Goal: Information Seeking & Learning: Check status

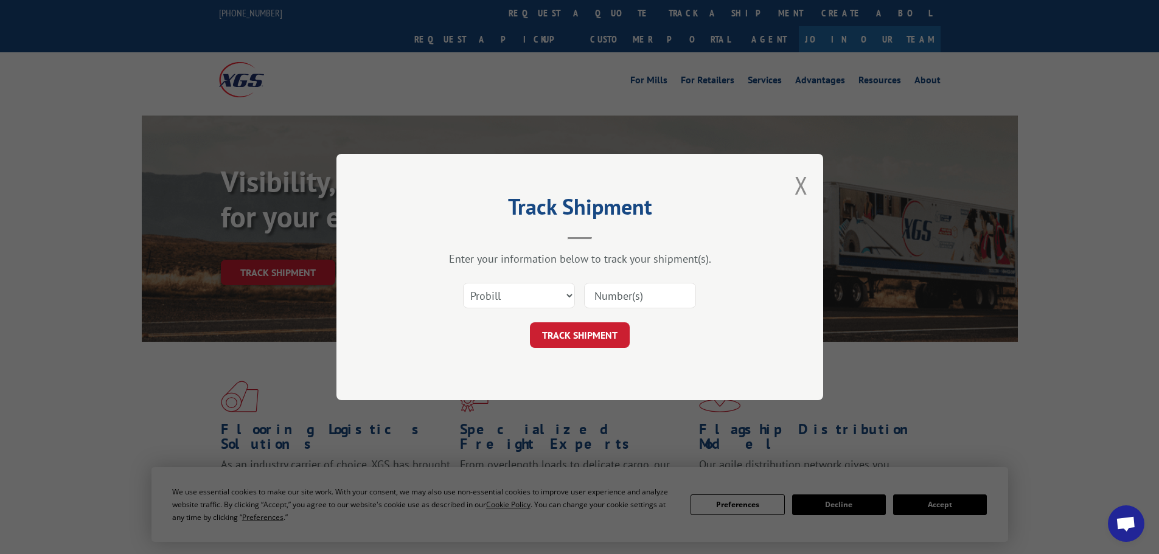
click at [566, 294] on select "Select category... Probill BOL PO" at bounding box center [519, 296] width 112 height 26
select select "po"
click at [463, 283] on select "Select category... Probill BOL PO" at bounding box center [519, 296] width 112 height 26
paste input "36549789"
type input "36549789"
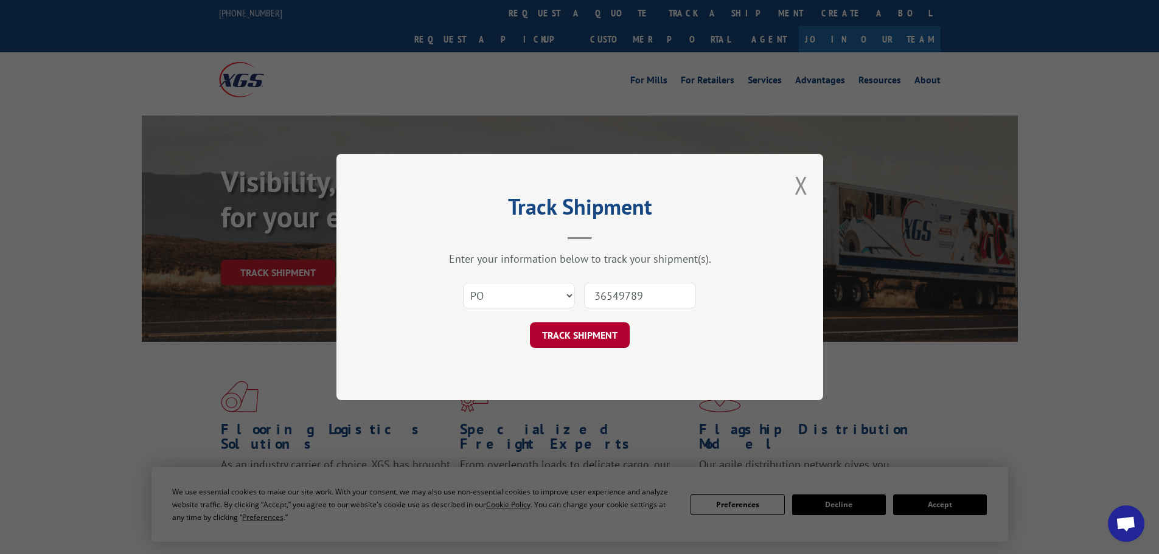
click at [595, 334] on button "TRACK SHIPMENT" at bounding box center [580, 335] width 100 height 26
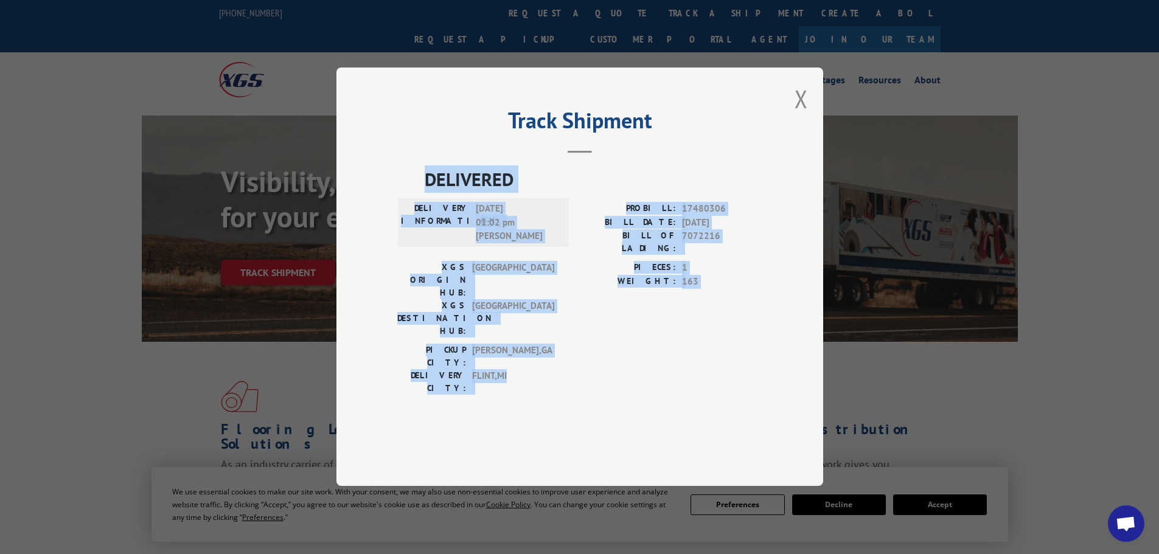
drag, startPoint x: 516, startPoint y: 354, endPoint x: 417, endPoint y: 223, distance: 164.1
click at [417, 223] on div "DELIVERED DELIVERY INFORMATION: [DATE] 01:02 pm [PERSON_NAME]: 17480306 BILL DA…" at bounding box center [579, 283] width 365 height 235
copy div "DELIVERED DELIVERY INFORMATION: [DATE] 01:02 pm [PERSON_NAME]: 17480306 BILL DA…"
click at [804, 115] on button "Close modal" at bounding box center [800, 99] width 13 height 32
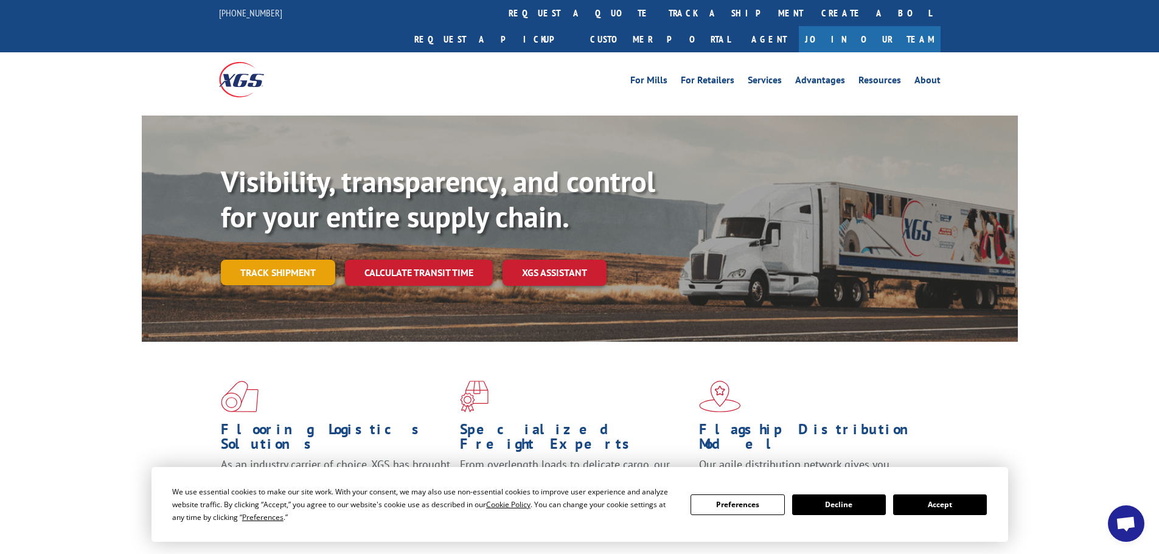
click at [290, 260] on link "Track shipment" at bounding box center [278, 273] width 114 height 26
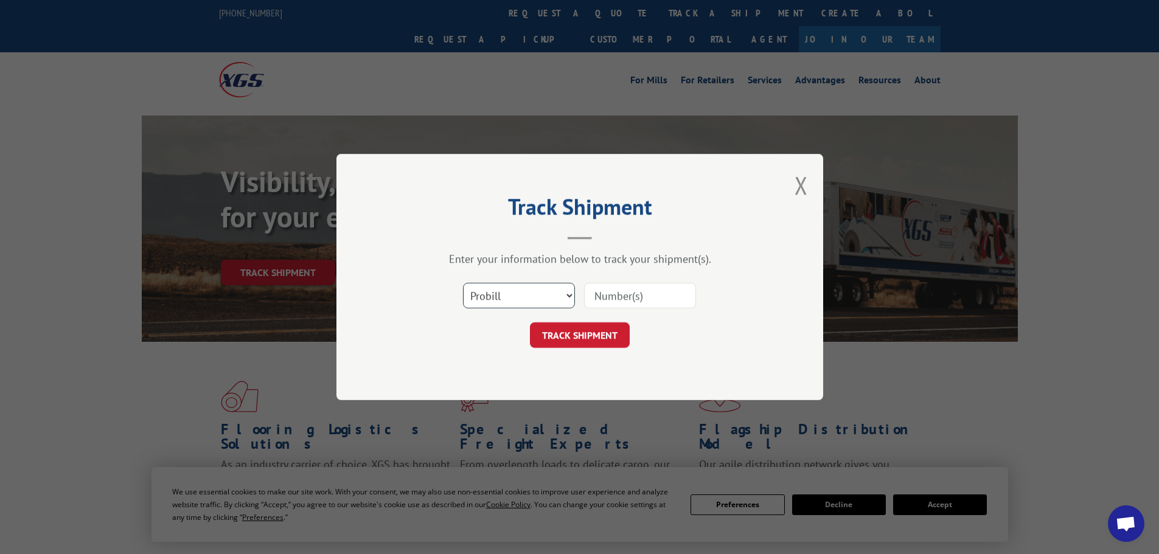
click at [527, 299] on select "Select category... Probill BOL PO" at bounding box center [519, 296] width 112 height 26
select select "po"
click at [463, 283] on select "Select category... Probill BOL PO" at bounding box center [519, 296] width 112 height 26
paste input "36549721"
type input "36549721"
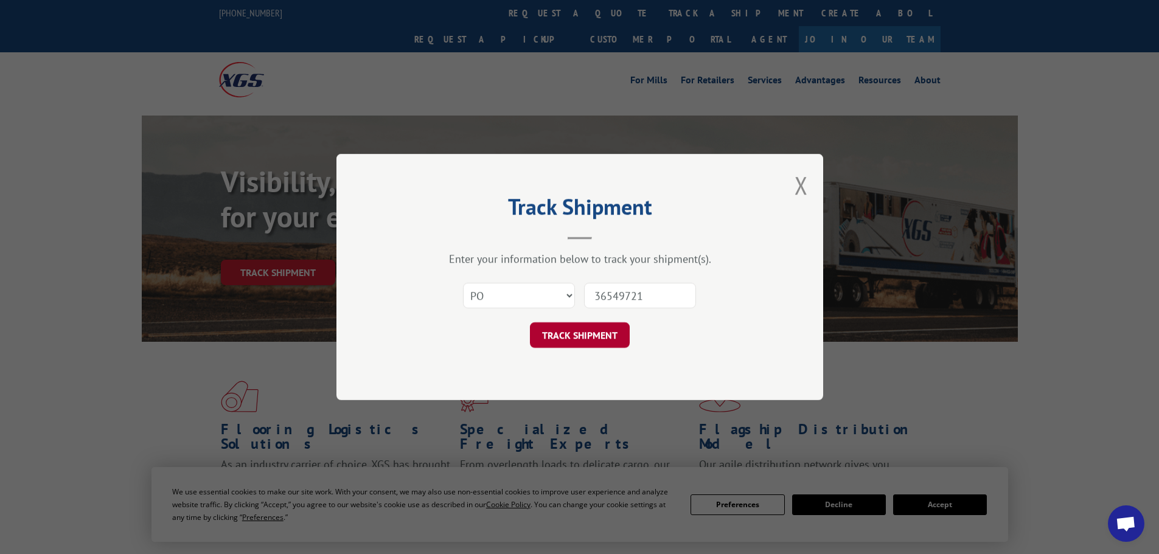
click at [577, 336] on button "TRACK SHIPMENT" at bounding box center [580, 335] width 100 height 26
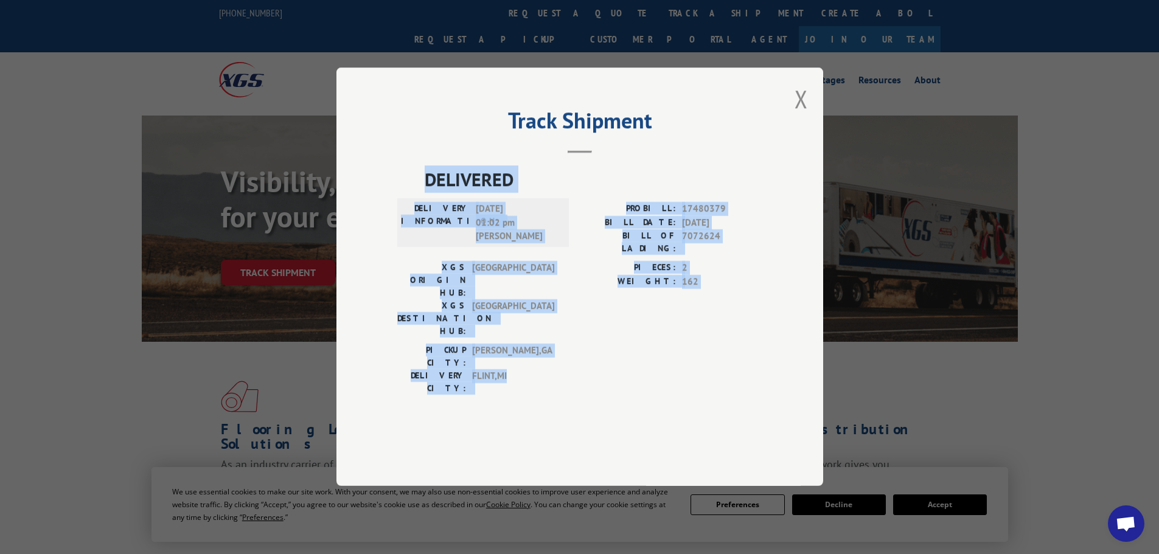
drag, startPoint x: 527, startPoint y: 354, endPoint x: 423, endPoint y: 218, distance: 171.4
click at [423, 218] on div "DELIVERED DELIVERY INFORMATION: [DATE] 01:02 pm [PERSON_NAME]: 17480379 BILL DA…" at bounding box center [579, 283] width 365 height 235
copy div "DELIVERED DELIVERY INFORMATION: [DATE] 01:02 pm [PERSON_NAME]: 17480379 BILL DA…"
click at [796, 115] on button "Close modal" at bounding box center [800, 99] width 13 height 32
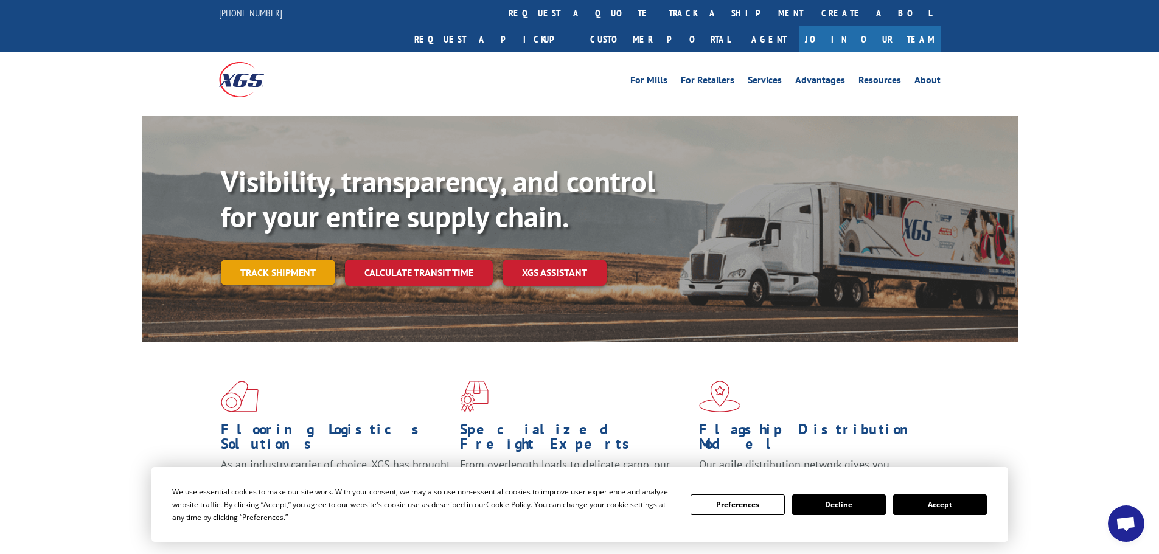
click at [309, 260] on link "Track shipment" at bounding box center [278, 273] width 114 height 26
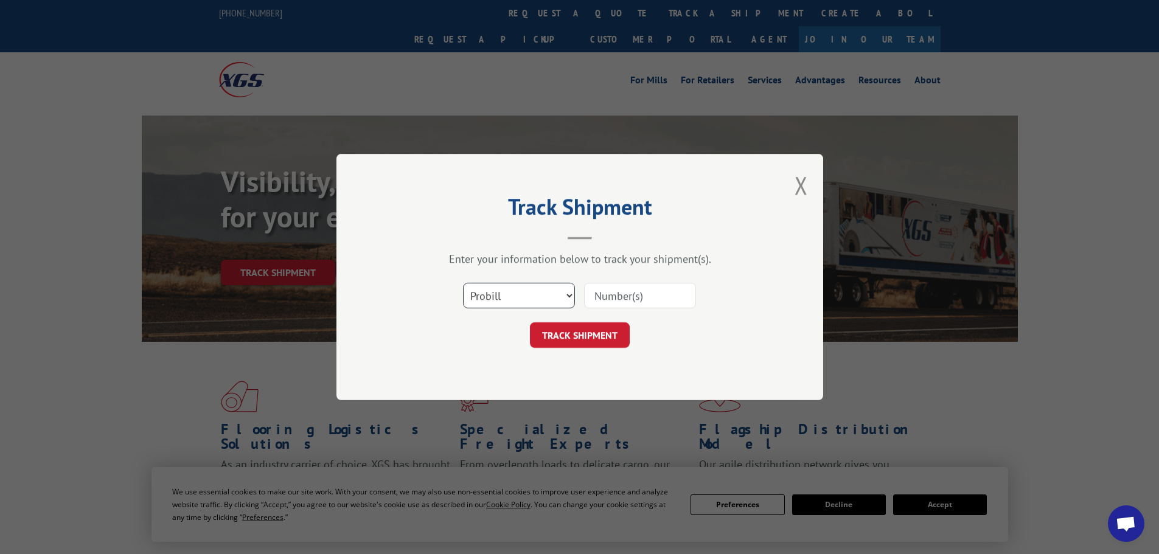
click at [513, 302] on select "Select category... Probill BOL PO" at bounding box center [519, 296] width 112 height 26
select select "po"
click at [463, 283] on select "Select category... Probill BOL PO" at bounding box center [519, 296] width 112 height 26
paste input "36549804"
type input "36549804"
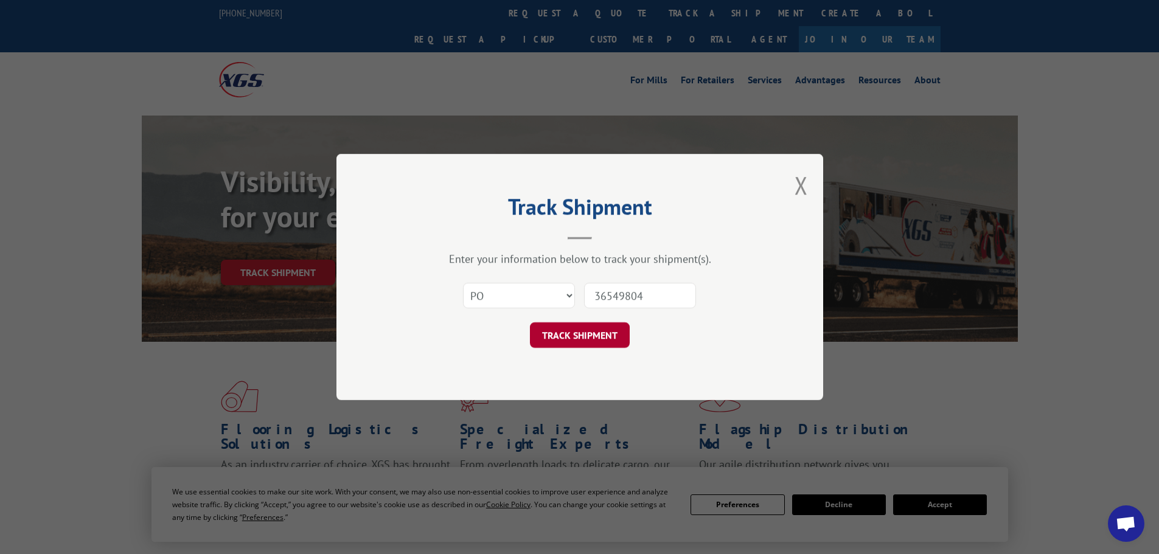
click at [563, 341] on button "TRACK SHIPMENT" at bounding box center [580, 335] width 100 height 26
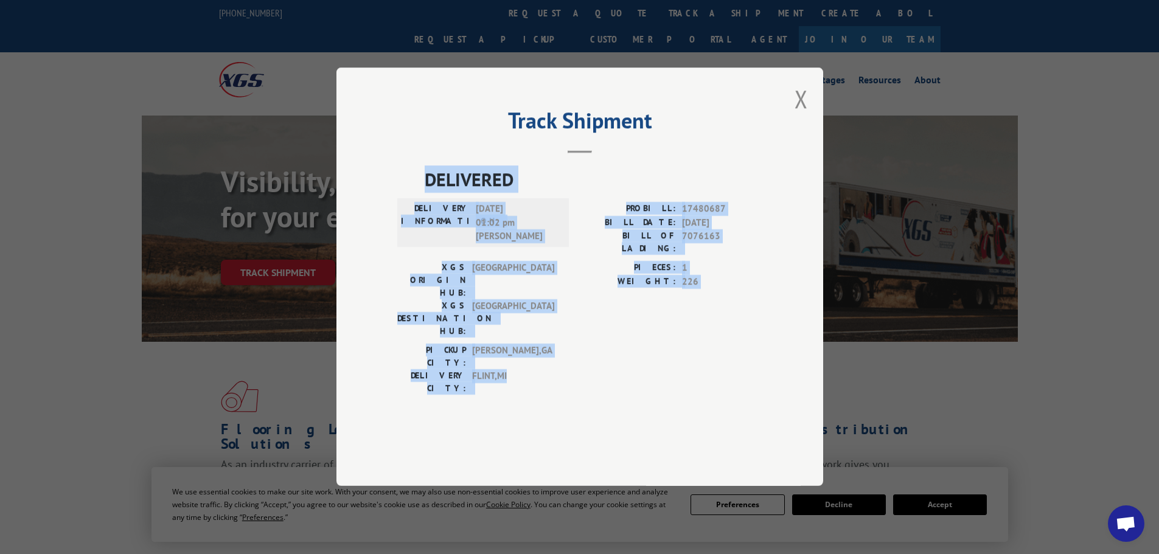
drag, startPoint x: 540, startPoint y: 358, endPoint x: 407, endPoint y: 215, distance: 195.4
click at [407, 215] on div "DELIVERED DELIVERY INFORMATION: [DATE] 01:02 pm [PERSON_NAME]: 17480687 BILL DA…" at bounding box center [579, 283] width 365 height 235
copy div "DELIVERED DELIVERY INFORMATION: [DATE] 01:02 pm [PERSON_NAME]: 17480687 BILL DA…"
click at [802, 115] on button "Close modal" at bounding box center [800, 99] width 13 height 32
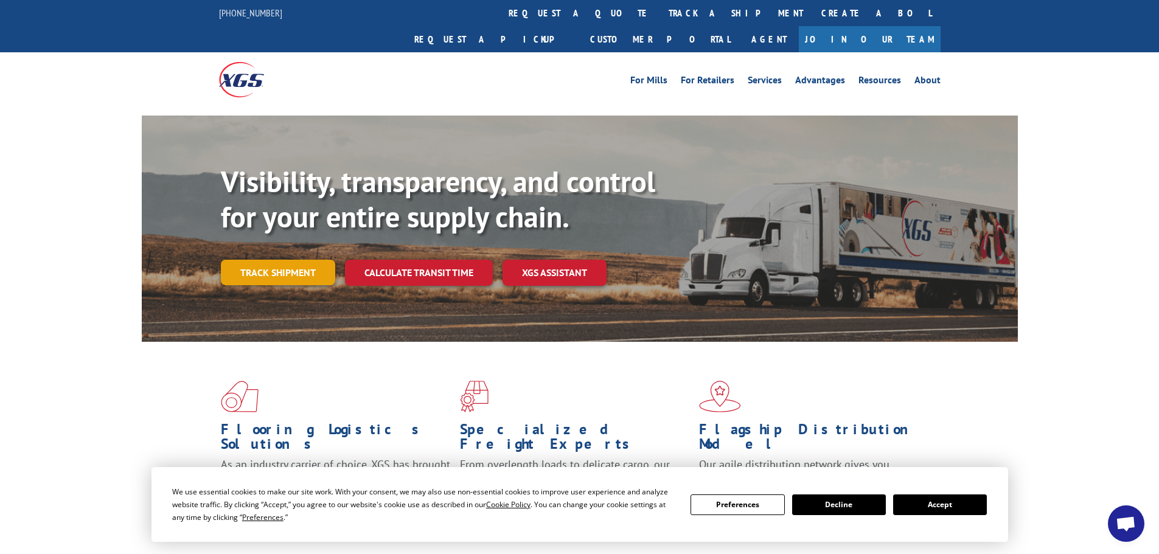
click at [273, 260] on link "Track shipment" at bounding box center [278, 273] width 114 height 26
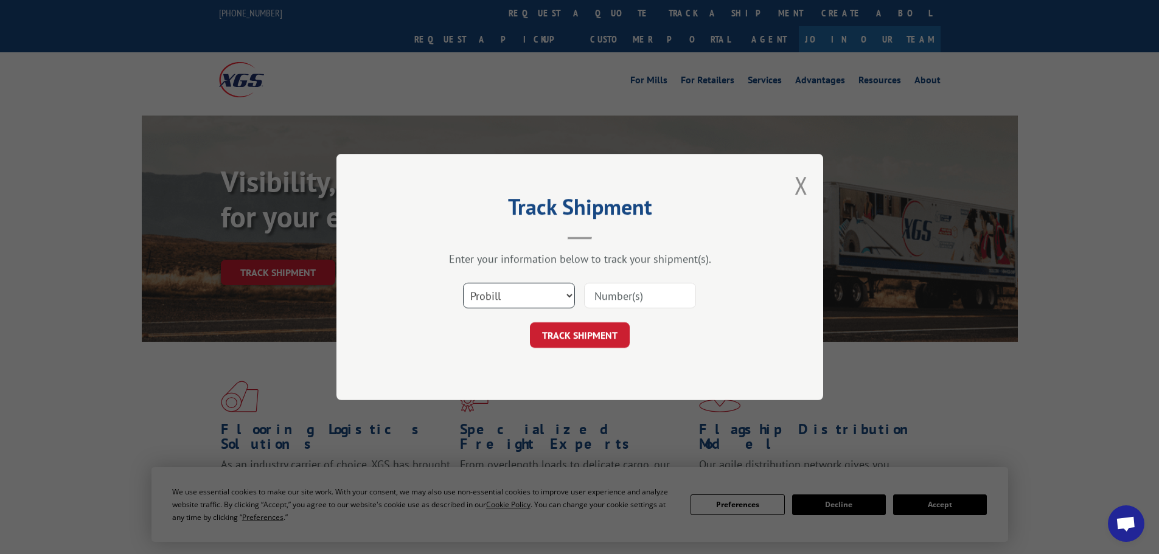
click at [532, 293] on select "Select category... Probill BOL PO" at bounding box center [519, 296] width 112 height 26
select select "po"
click at [463, 283] on select "Select category... Probill BOL PO" at bounding box center [519, 296] width 112 height 26
paste input "36549828"
type input "36549828"
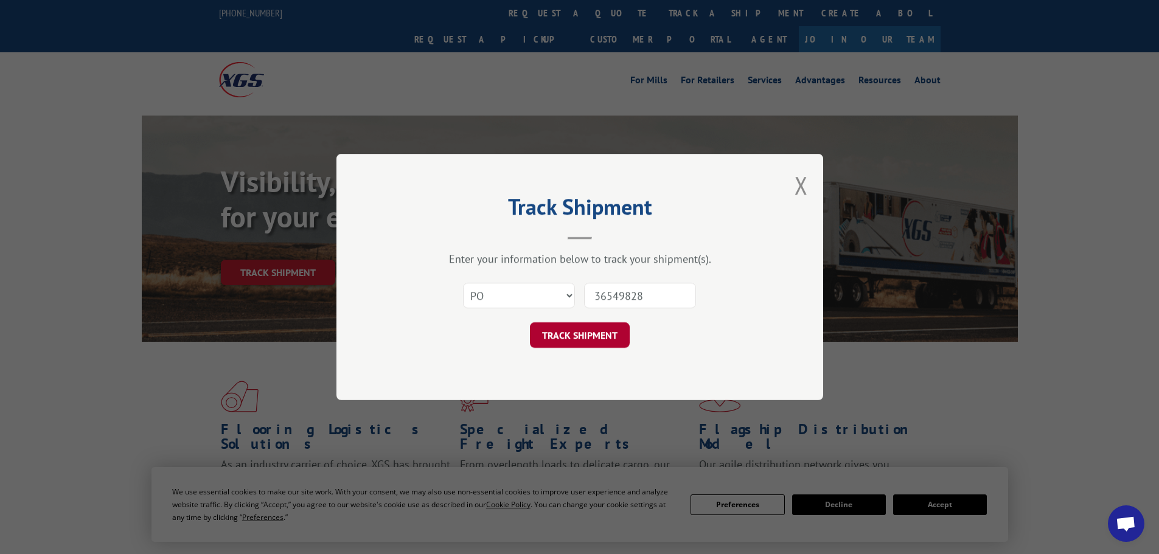
click at [579, 336] on button "TRACK SHIPMENT" at bounding box center [580, 335] width 100 height 26
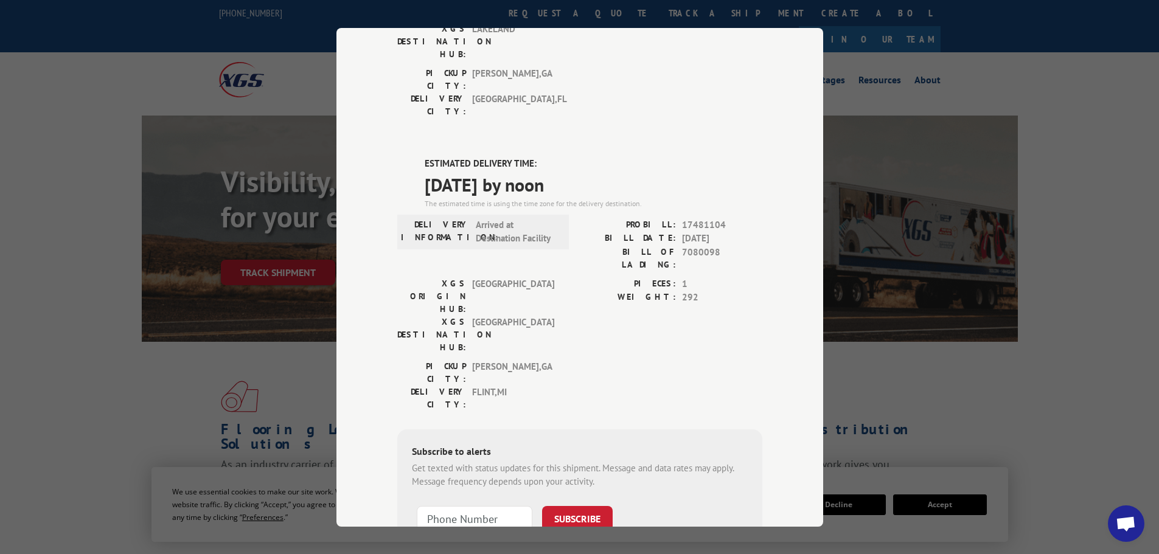
scroll to position [248, 0]
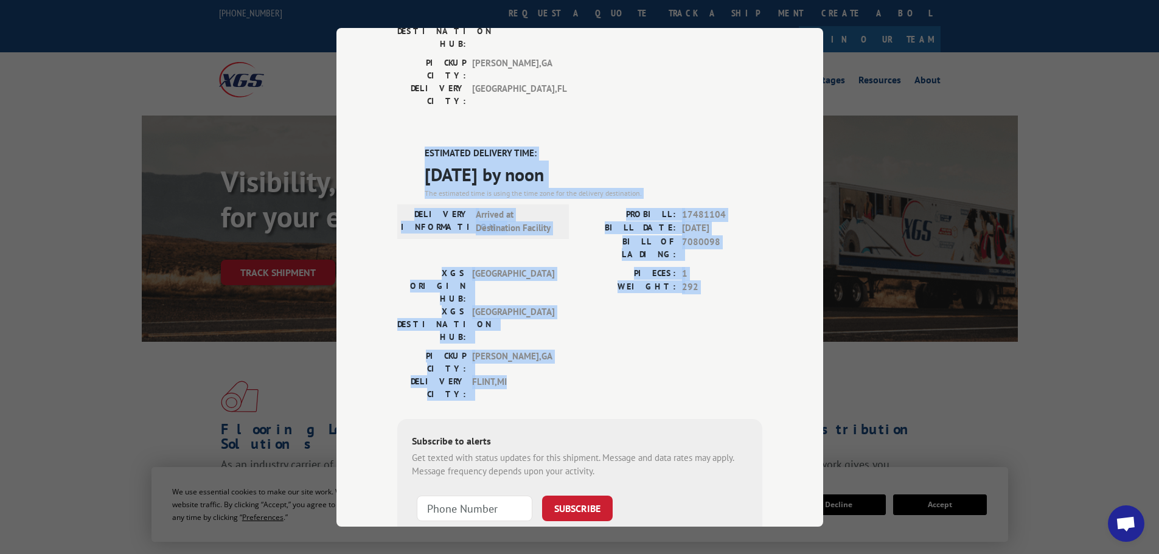
drag, startPoint x: 506, startPoint y: 252, endPoint x: 393, endPoint y: 80, distance: 206.5
click at [397, 147] on div "ESTIMATED DELIVERY TIME: [DATE] by noon The estimated time is using the time zo…" at bounding box center [579, 365] width 365 height 437
copy div "ESTIMATED DELIVERY TIME: [DATE] by noon The estimated time is using the time zo…"
